Goal: Task Accomplishment & Management: Use online tool/utility

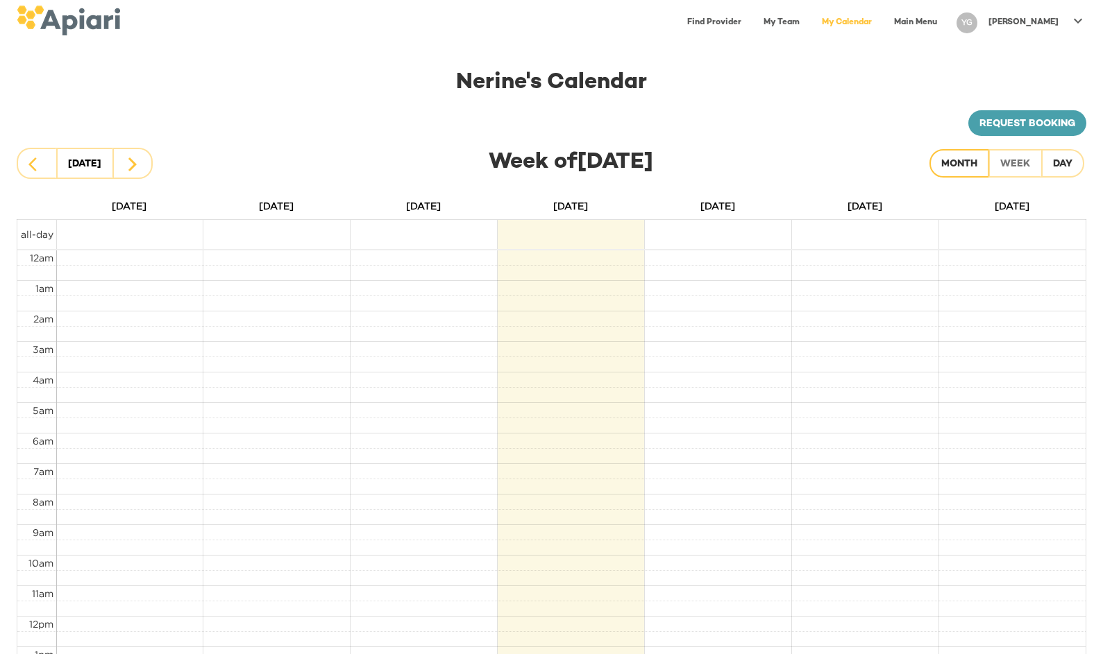
click at [959, 160] on div "Month" at bounding box center [959, 164] width 36 height 17
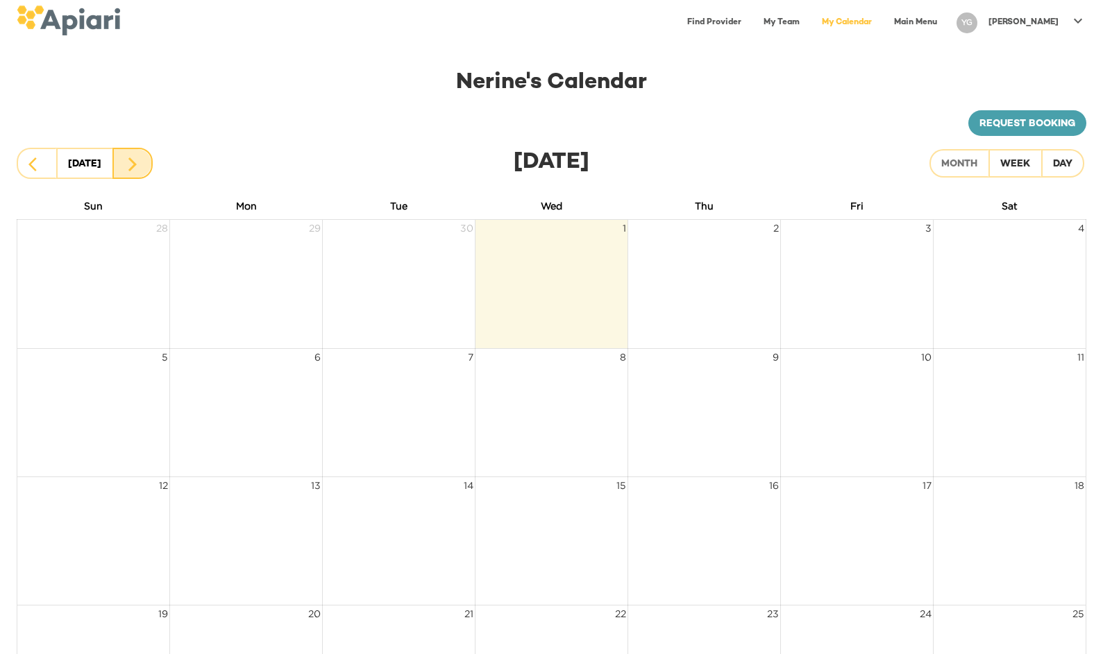
click at [133, 165] on icon "button" at bounding box center [132, 165] width 8 height 14
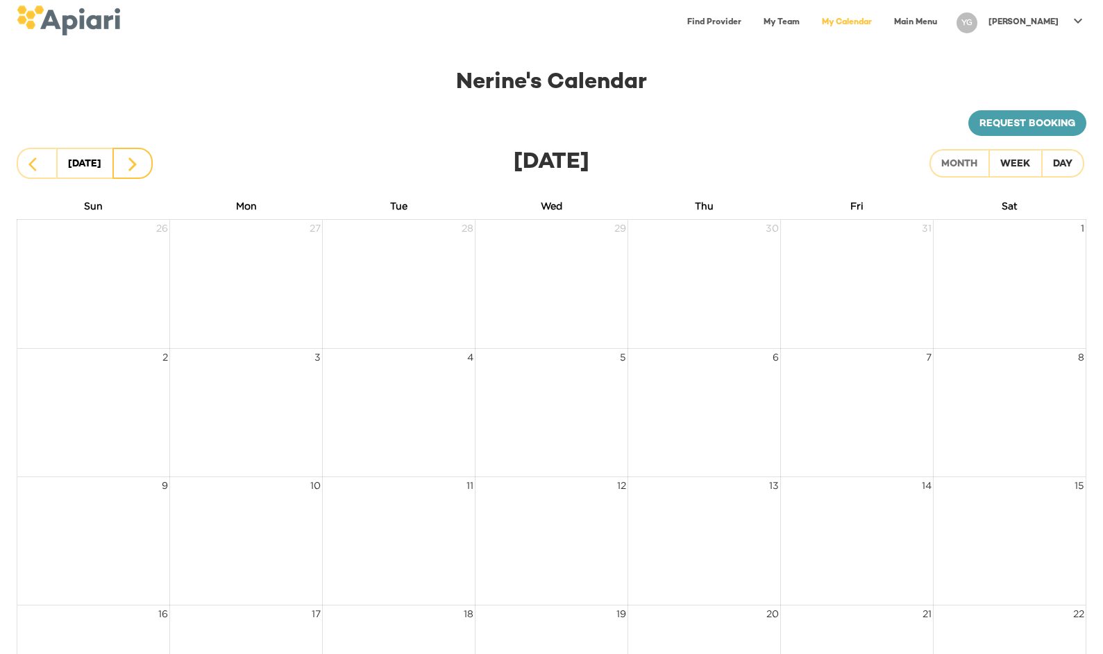
click at [133, 165] on icon "button" at bounding box center [132, 165] width 8 height 14
click at [84, 167] on div "[DATE]" at bounding box center [84, 164] width 33 height 19
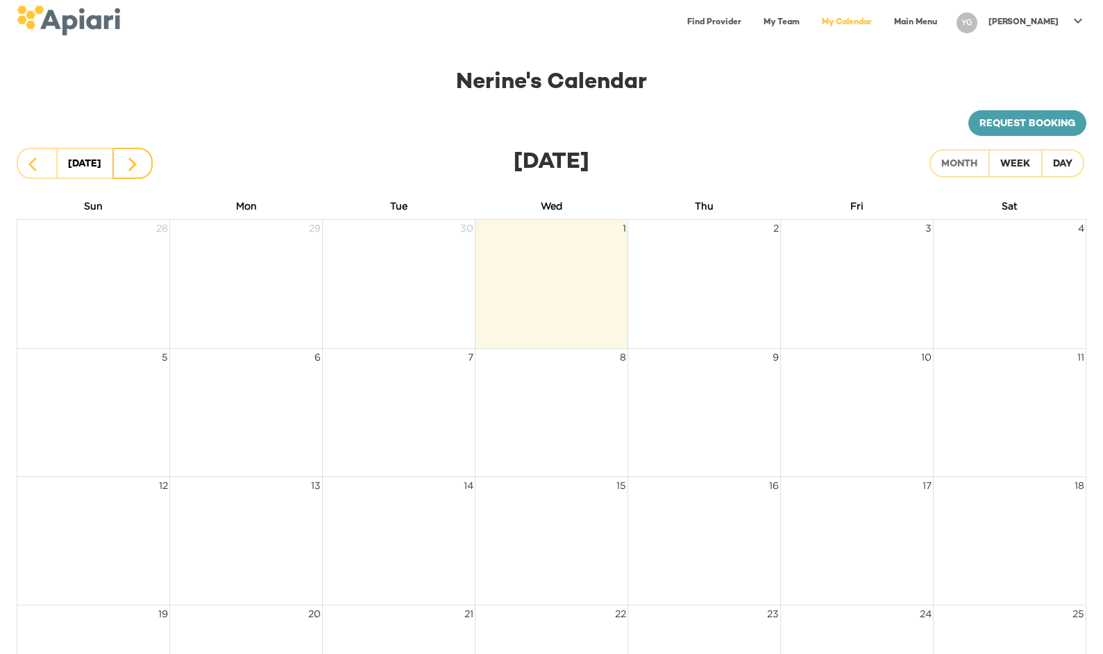
click at [135, 160] on icon "button" at bounding box center [132, 164] width 17 height 17
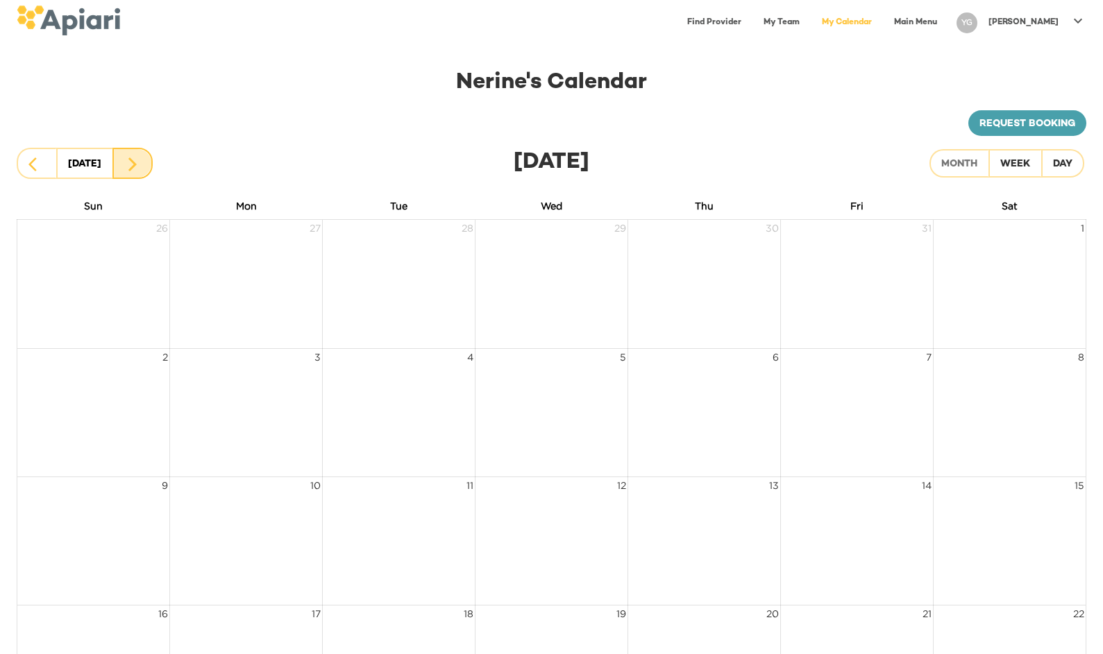
click at [135, 160] on icon "button" at bounding box center [132, 164] width 17 height 17
